Goal: Transaction & Acquisition: Purchase product/service

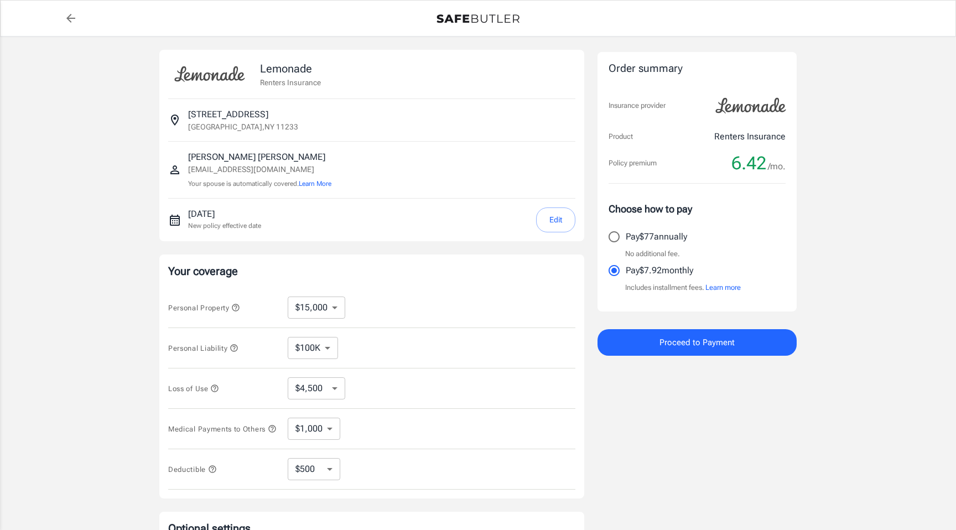
select select "15000"
select select "500"
click at [703, 240] on label "Pay $77 annually" at bounding box center [689, 236] width 174 height 23
click at [626, 240] on input "Pay $77 annually" at bounding box center [613, 236] width 23 height 23
radio input "true"
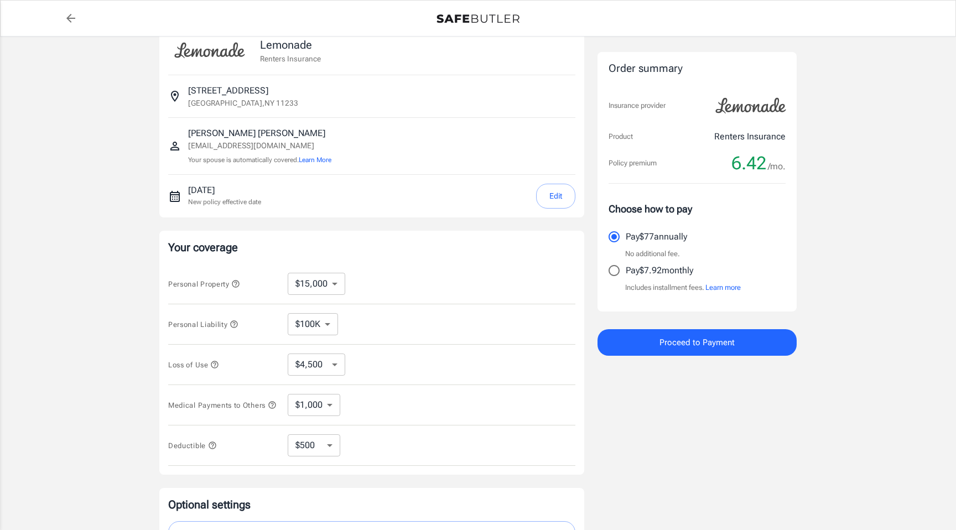
scroll to position [25, 0]
click at [333, 283] on select "$10,000 $15,000 $20,000 $25,000 $30,000 $40,000 $50,000 $100K $150K $200K $250K" at bounding box center [317, 283] width 58 height 22
select select "10000"
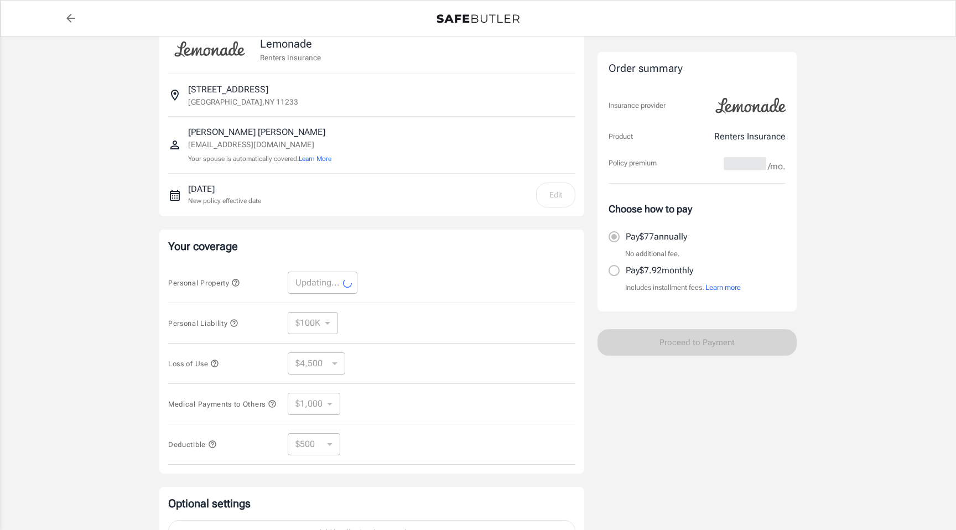
select select "10000"
select select "3000"
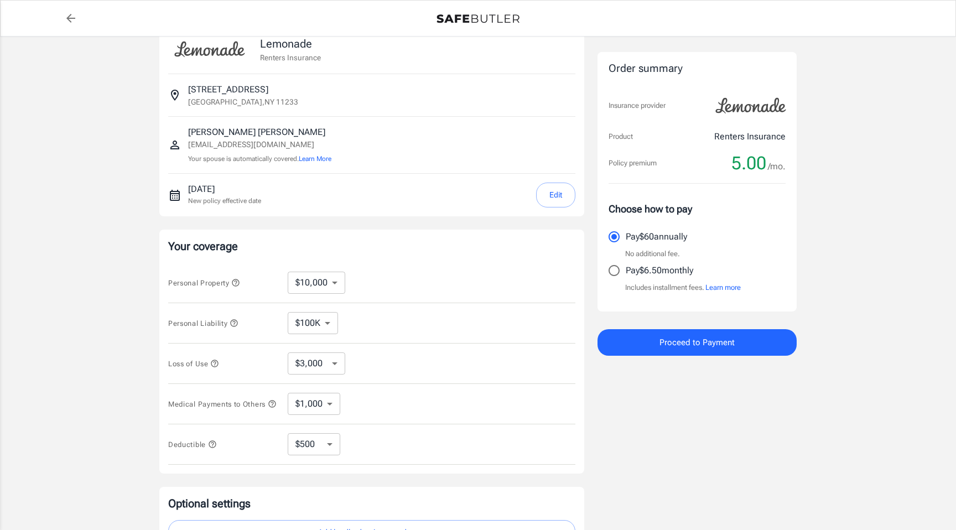
click at [326, 323] on select "$100K $200K $300K $400K $500K $1M" at bounding box center [313, 323] width 50 height 22
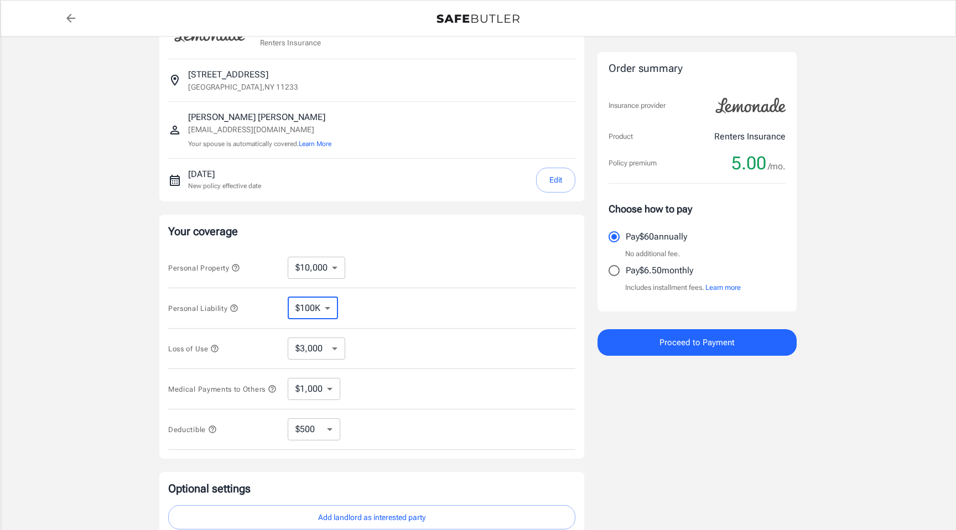
scroll to position [44, 0]
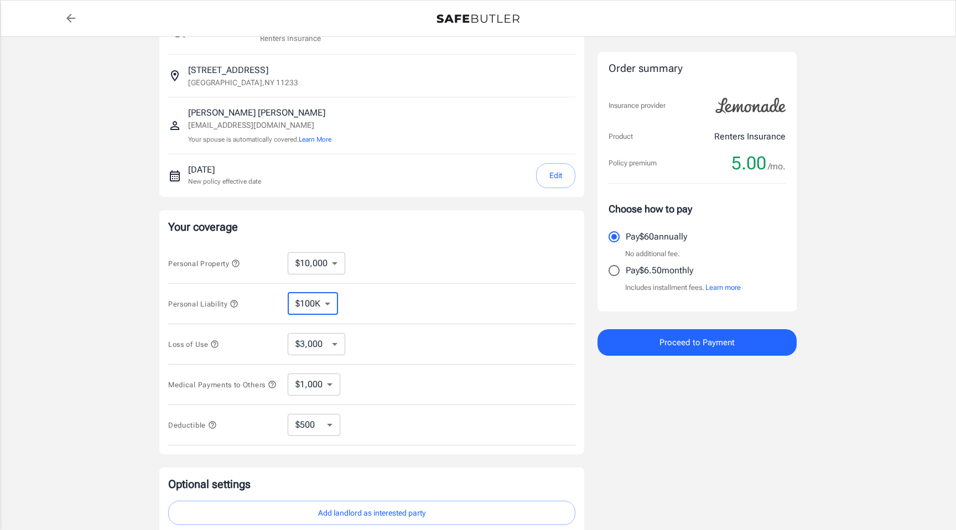
click at [340, 346] on select "$3,000 $6,000 $12,000 $21,000 $36,000 $60,000 $96,000 $153K $198K" at bounding box center [317, 344] width 58 height 22
click at [303, 382] on select "$1,000 $2,000 $3,000 $4,000 $5,000" at bounding box center [314, 384] width 53 height 22
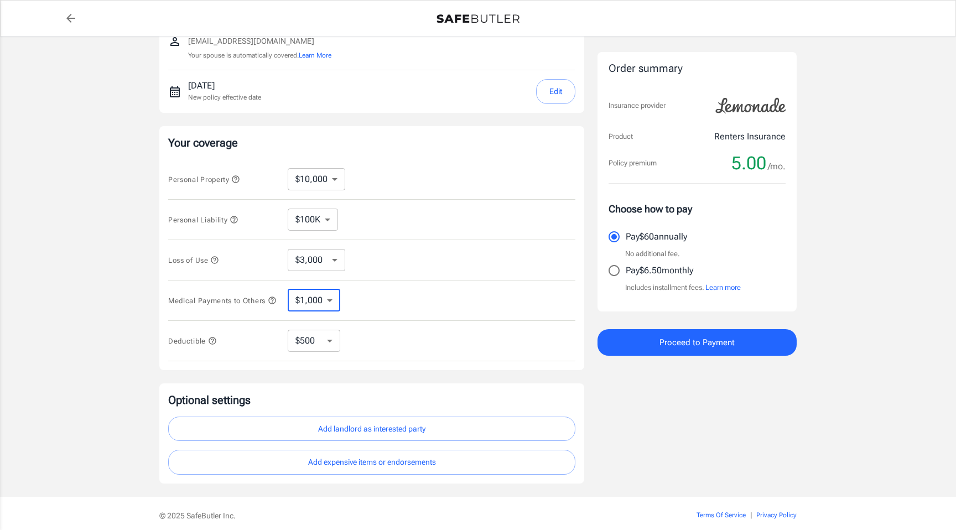
scroll to position [145, 0]
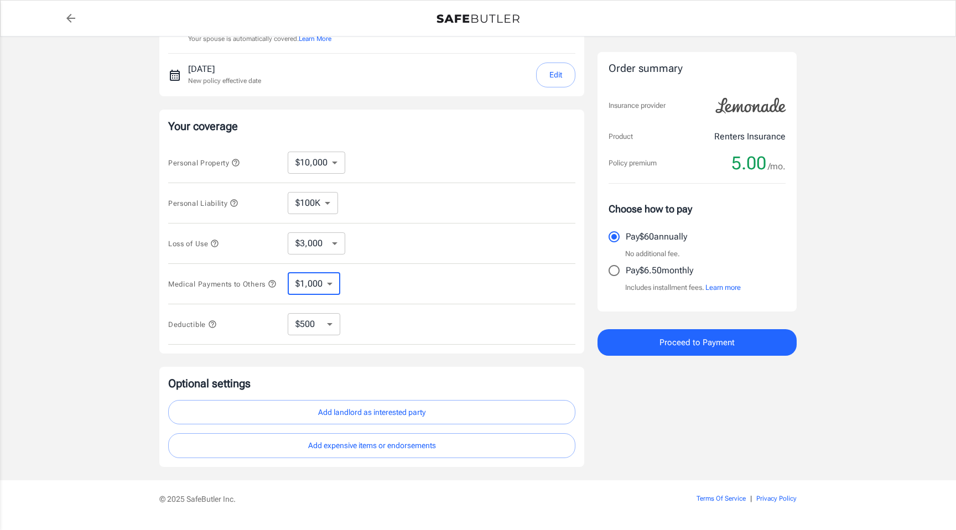
click at [336, 335] on select "$250 $500 $1,000 $2,500" at bounding box center [314, 324] width 53 height 22
select select "250"
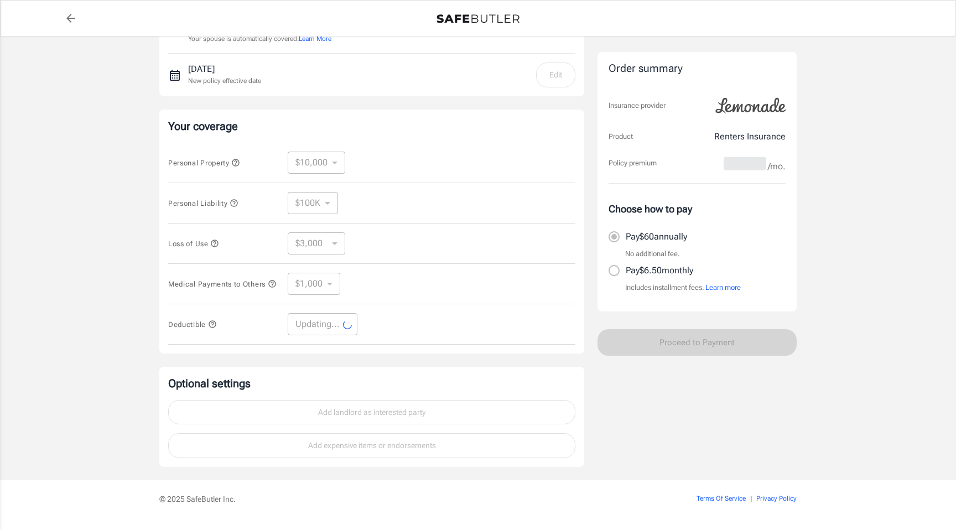
select select "250"
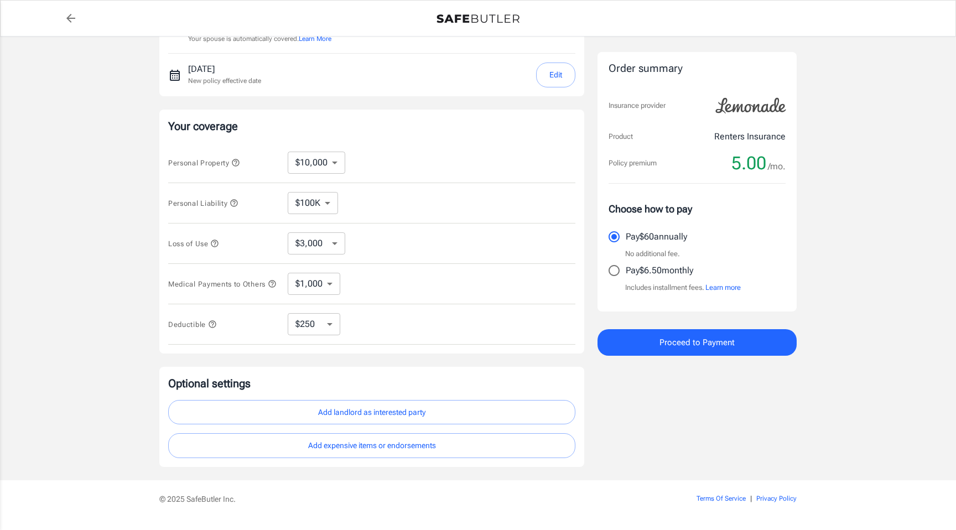
click at [499, 315] on div "Deductible $250 $500 $1,000 $2,500 ​" at bounding box center [371, 324] width 407 height 40
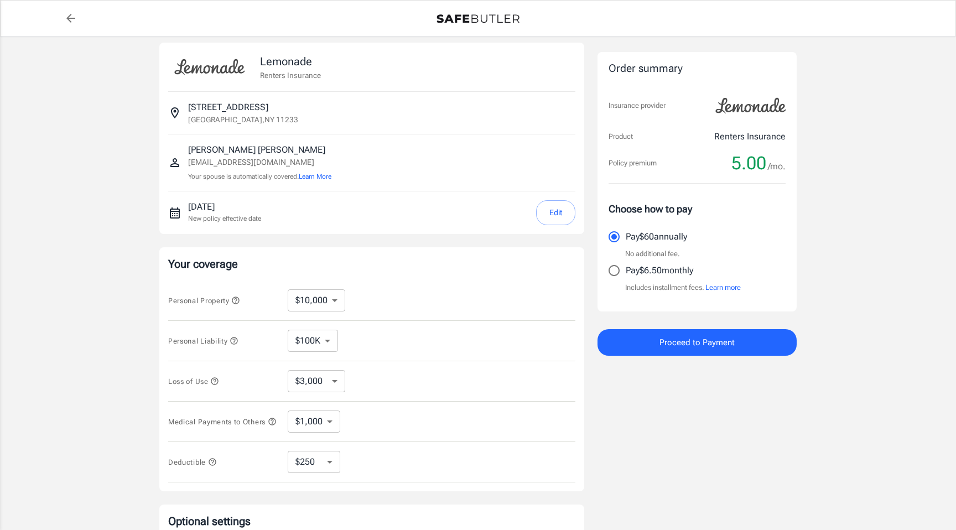
scroll to position [0, 0]
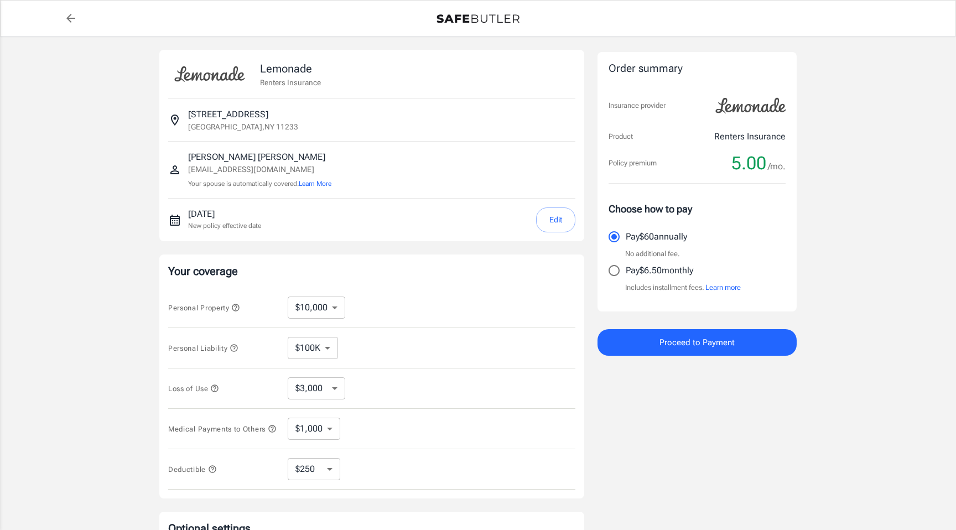
click at [704, 335] on span "Proceed to Payment" at bounding box center [696, 342] width 75 height 14
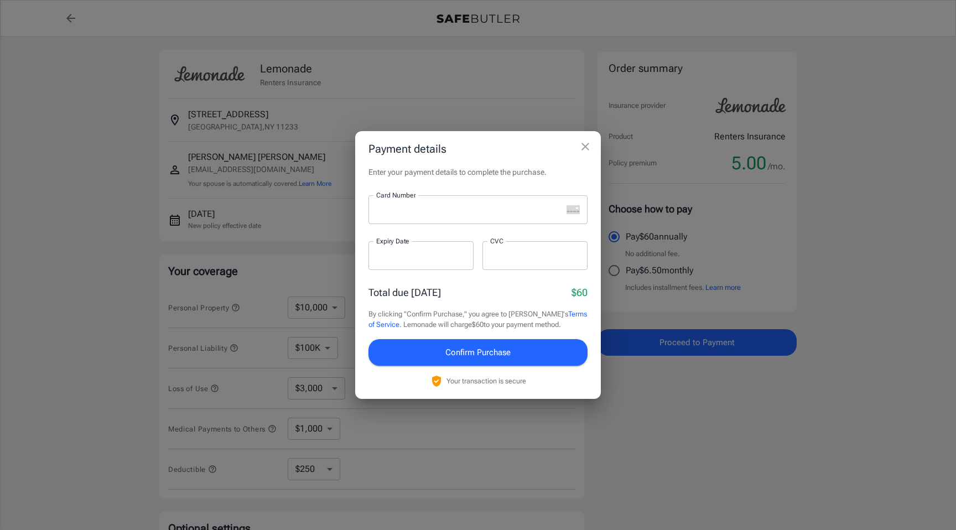
click at [477, 217] on div at bounding box center [465, 209] width 194 height 29
click at [563, 212] on div "Card Number" at bounding box center [477, 209] width 219 height 29
click at [558, 278] on p "​" at bounding box center [535, 277] width 90 height 11
click at [498, 215] on div at bounding box center [465, 209] width 194 height 29
click at [511, 221] on div at bounding box center [465, 209] width 194 height 29
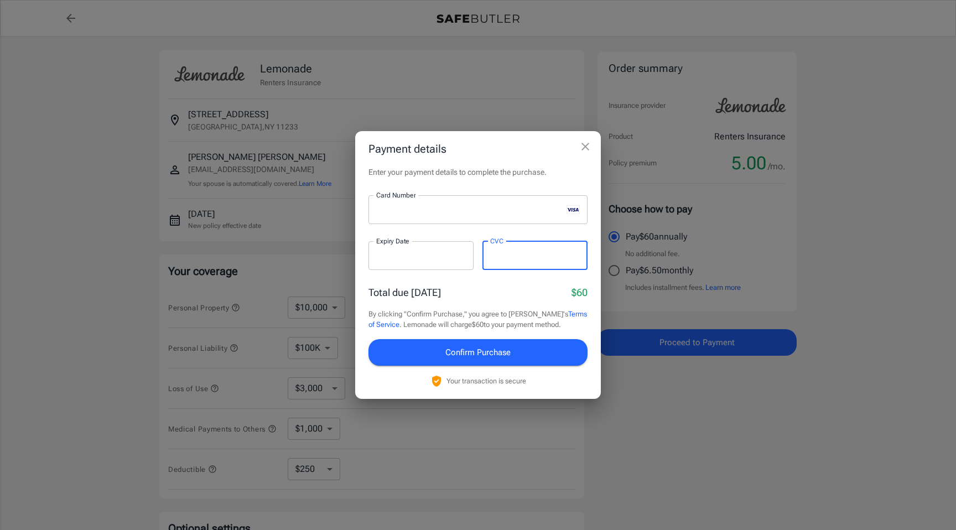
click at [515, 354] on button "Confirm Purchase" at bounding box center [477, 352] width 219 height 27
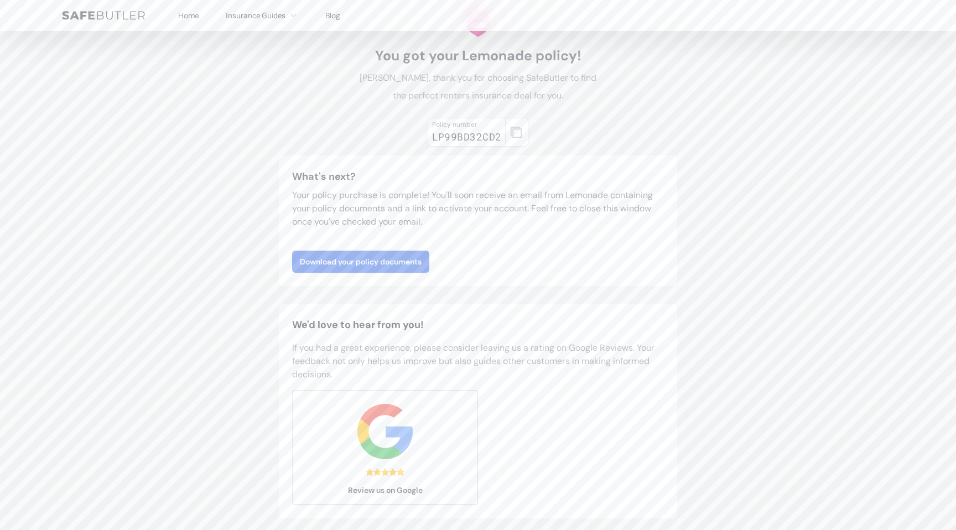
scroll to position [105, 0]
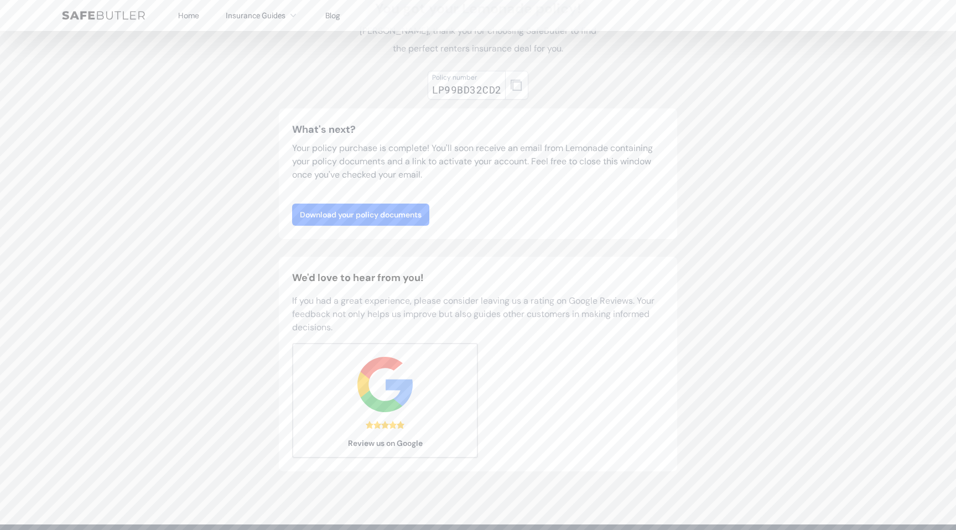
click at [413, 210] on link "Download your policy documents" at bounding box center [360, 215] width 137 height 22
